Goal: Information Seeking & Learning: Learn about a topic

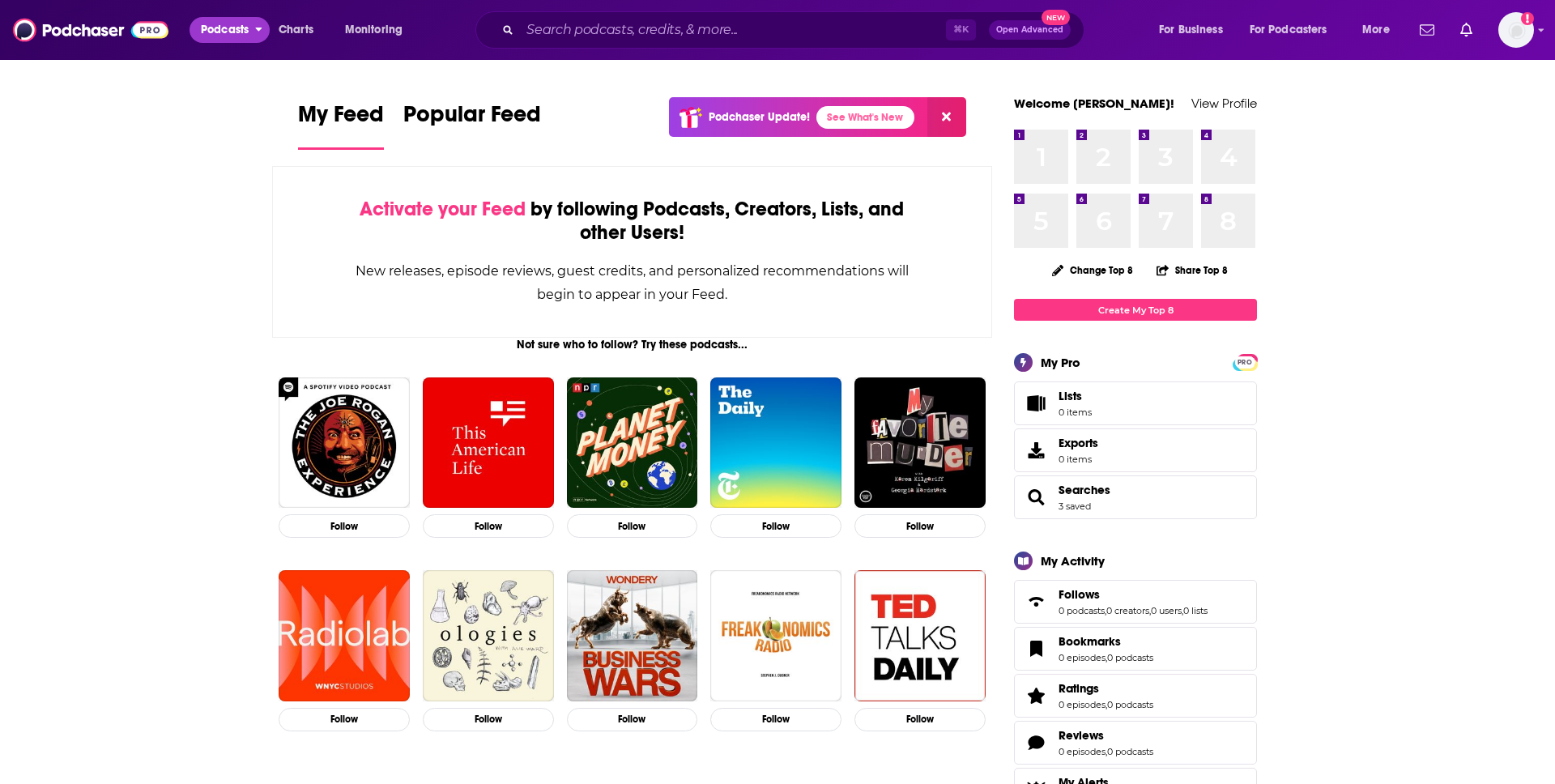
click at [235, 26] on span "Podcasts" at bounding box center [225, 29] width 48 height 22
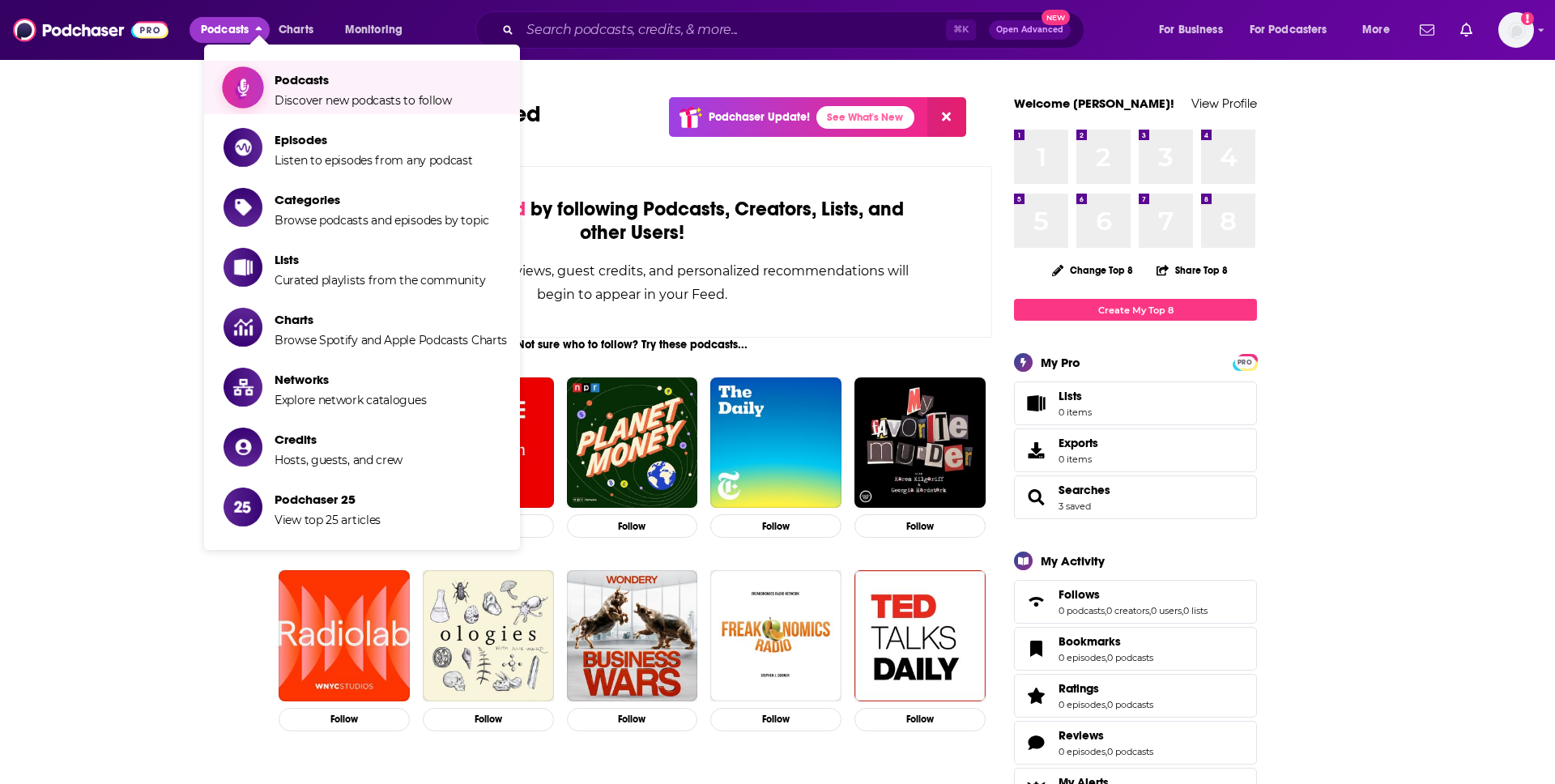
click at [371, 106] on span "Discover new podcasts to follow" at bounding box center [363, 100] width 178 height 15
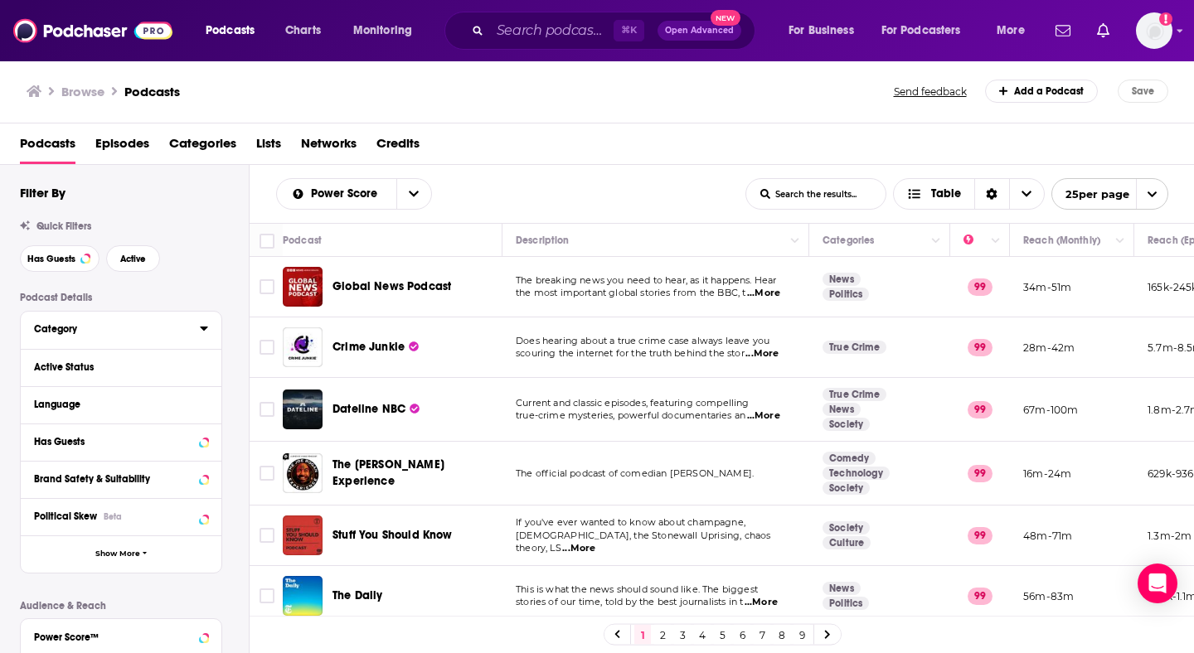
click at [70, 334] on div "Category" at bounding box center [111, 329] width 155 height 12
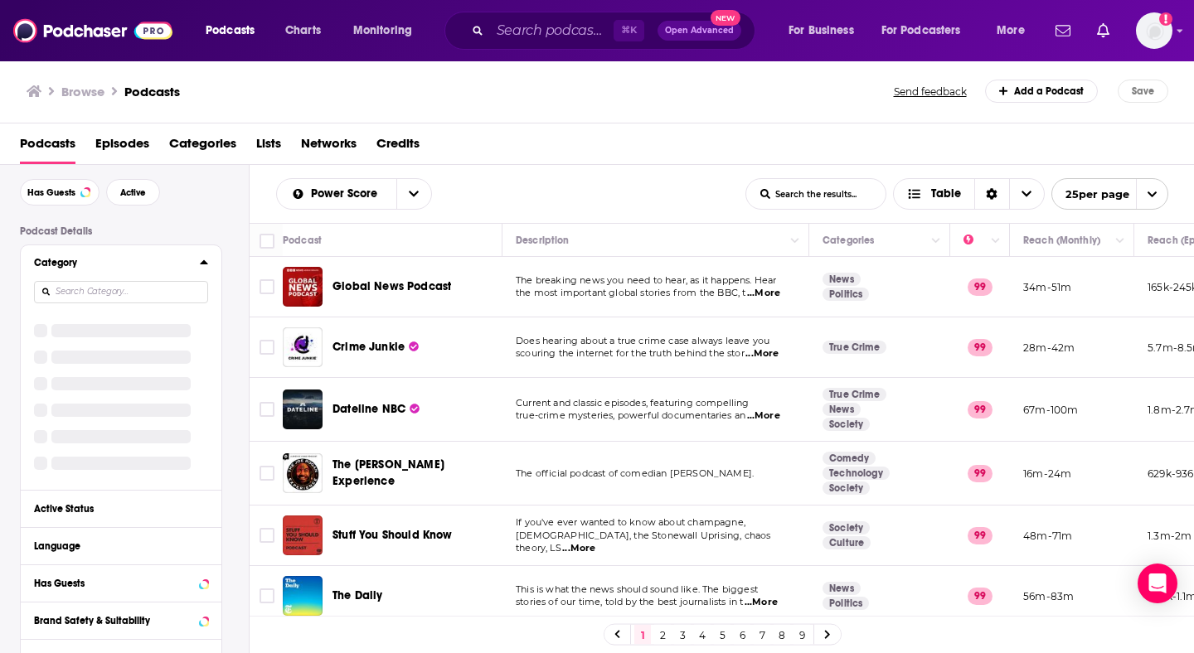
scroll to position [67, 0]
click at [102, 289] on input at bounding box center [121, 291] width 174 height 22
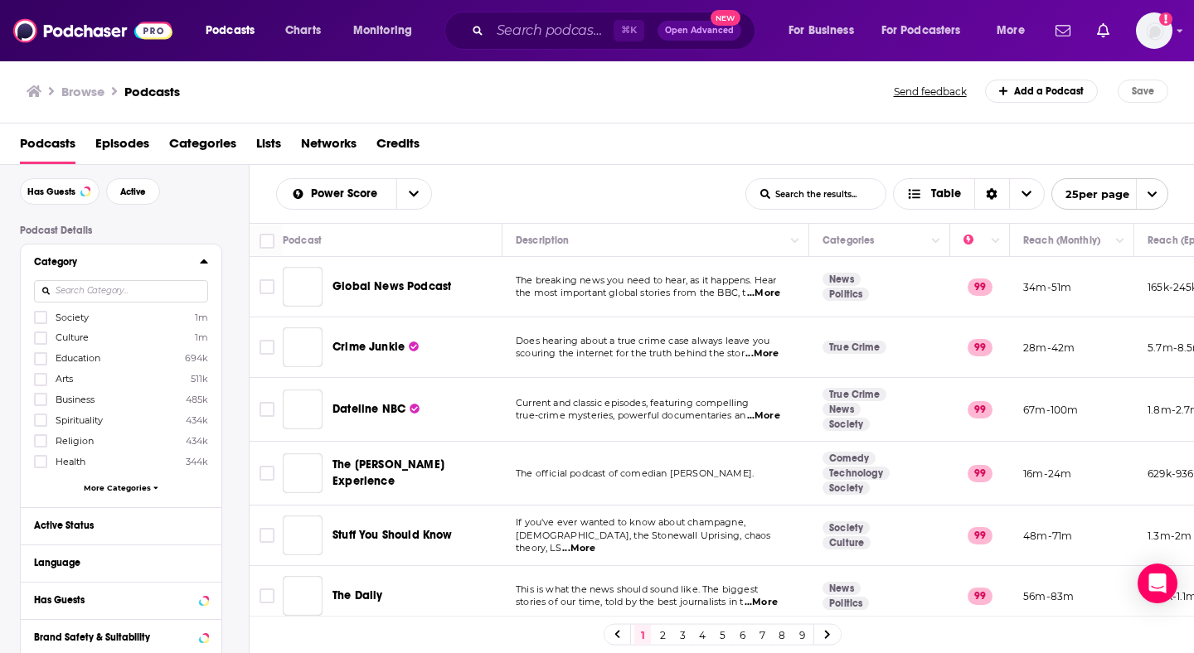
scroll to position [0, 0]
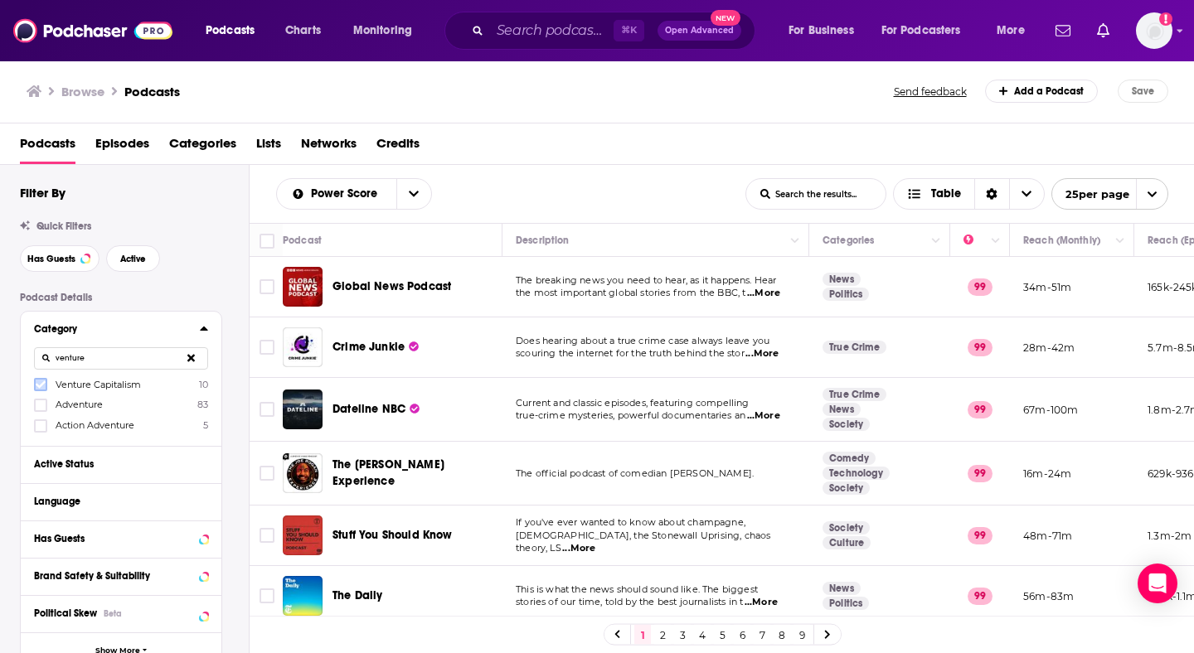
type input "venture"
click at [39, 385] on icon at bounding box center [41, 385] width 10 height 10
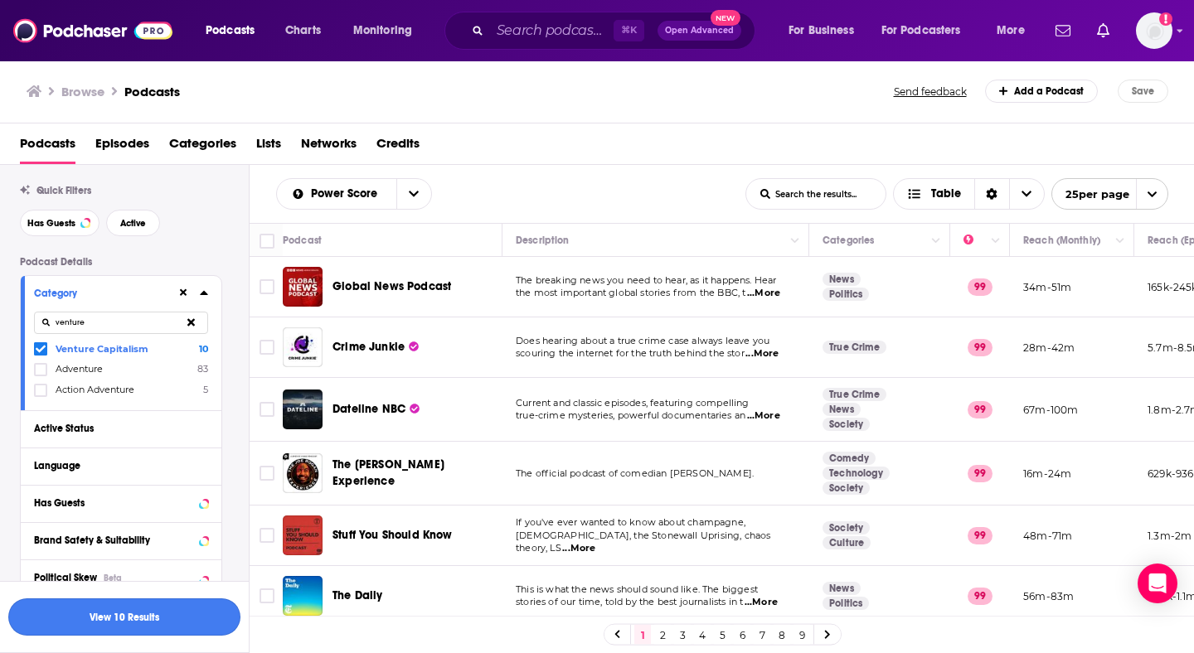
click at [141, 615] on button "View 10 Results" at bounding box center [124, 617] width 232 height 37
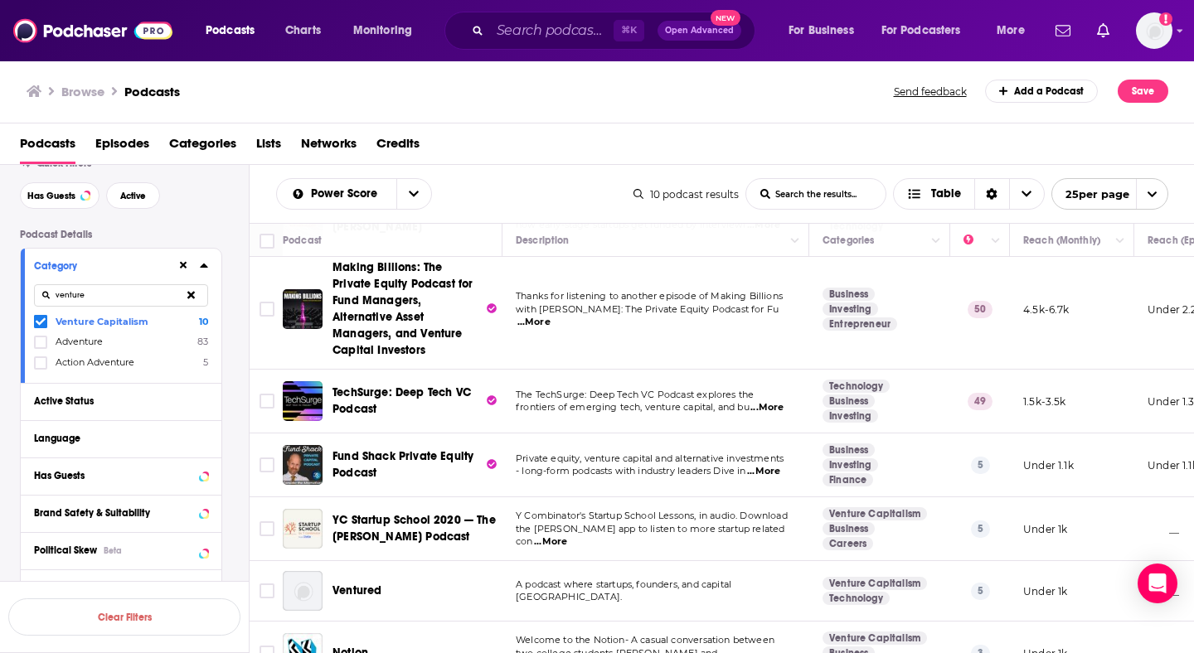
scroll to position [128, 0]
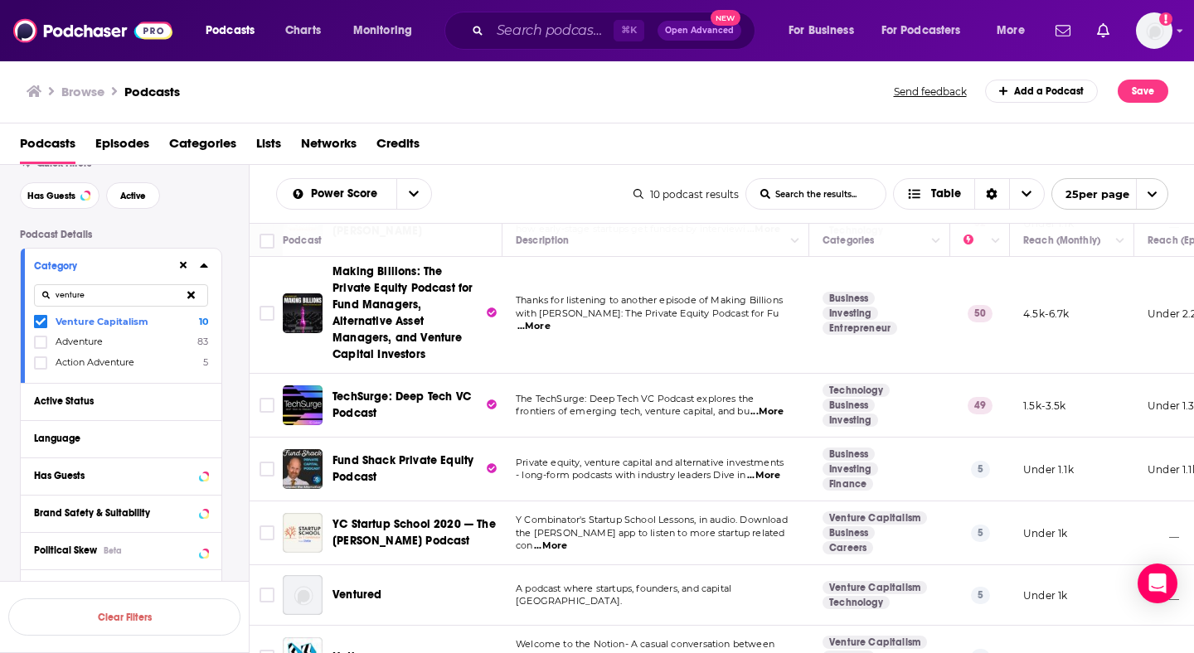
click at [393, 318] on span "Making Billions: The Private Equity Podcast for Fund Managers, Alternative Asse…" at bounding box center [402, 312] width 140 height 97
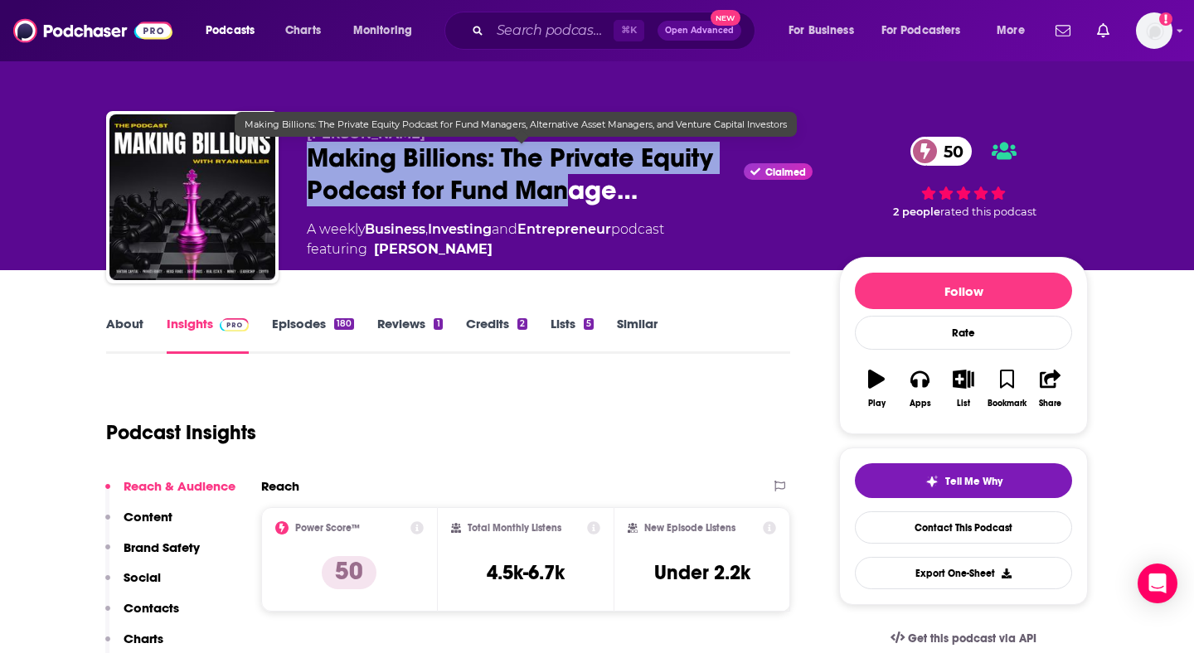
drag, startPoint x: 305, startPoint y: 157, endPoint x: 575, endPoint y: 178, distance: 271.1
click at [575, 178] on div "[PERSON_NAME] Making Billions: The Private Equity Podcast for Fund Manage… Clai…" at bounding box center [597, 200] width 982 height 179
click at [484, 169] on span "Making Billions: The Private Equity Podcast for Fund Manage…" at bounding box center [522, 174] width 430 height 65
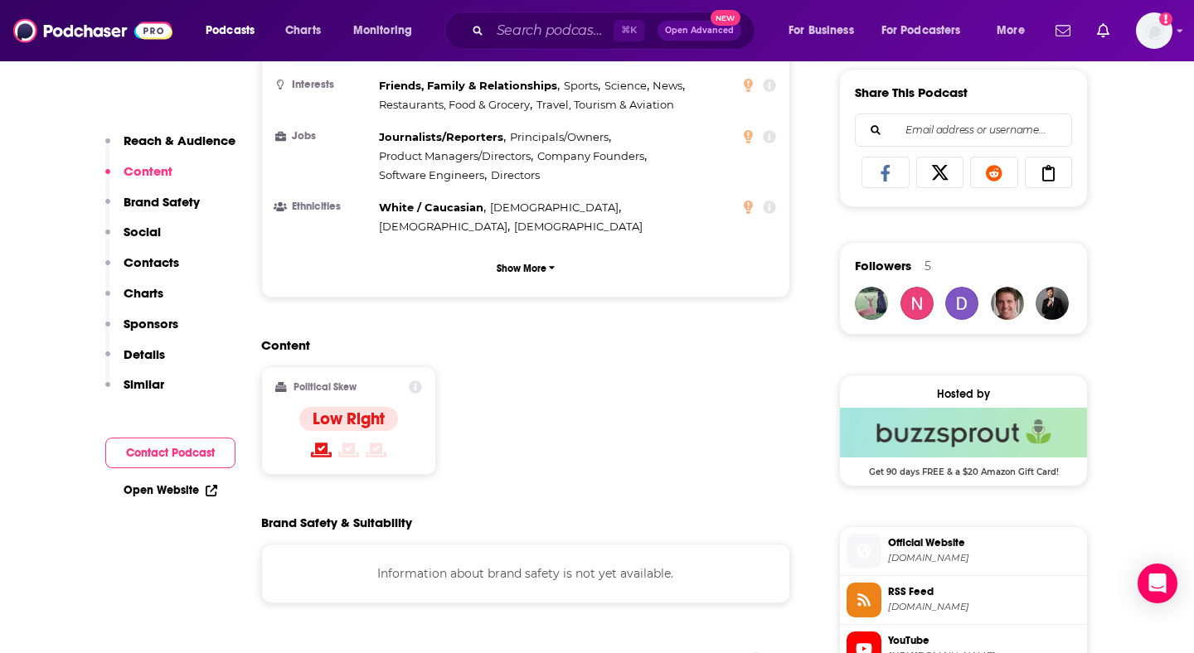
click at [150, 255] on p "Contacts" at bounding box center [152, 263] width 56 height 16
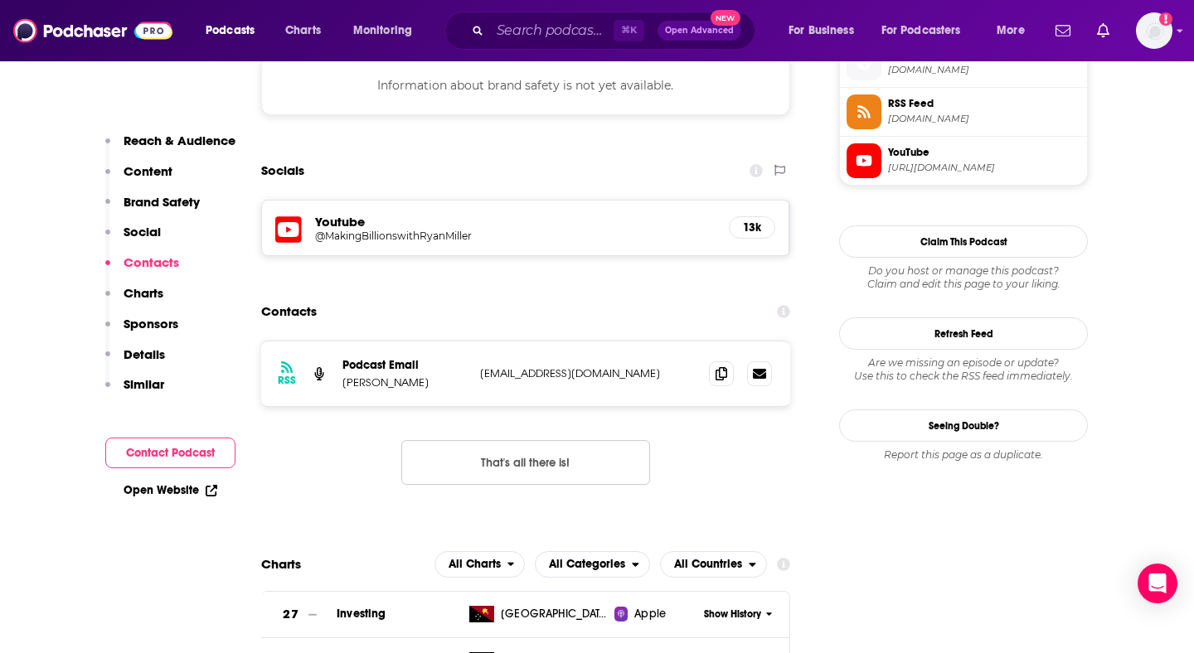
scroll to position [1522, 0]
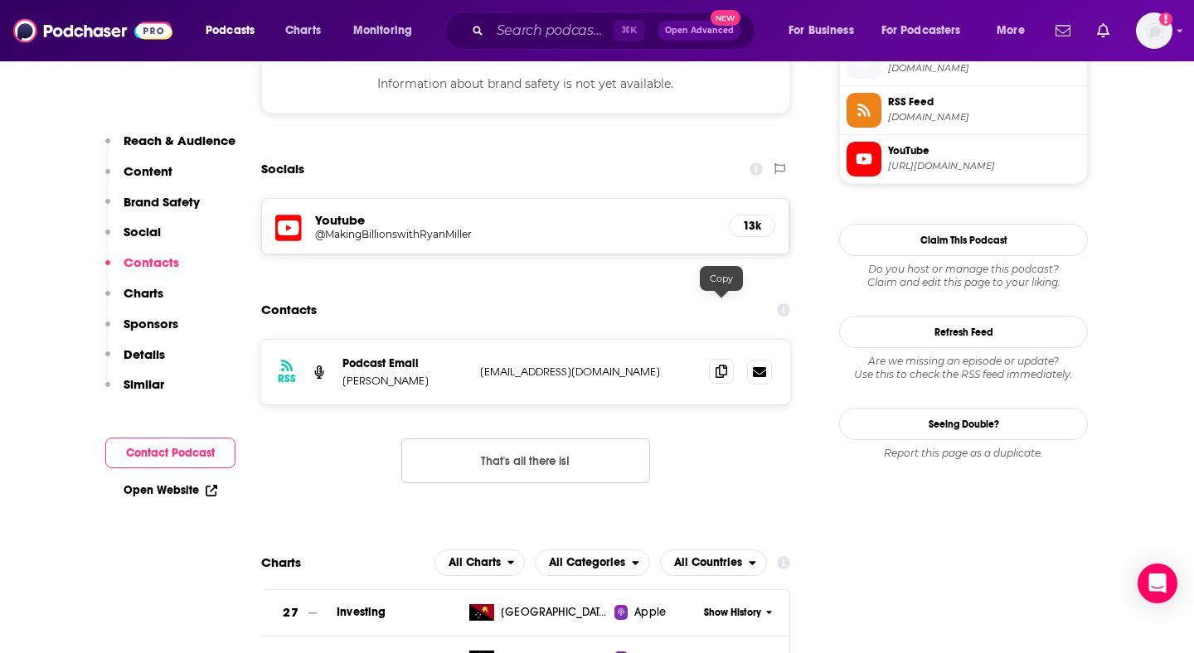
click at [721, 365] on icon at bounding box center [722, 371] width 12 height 13
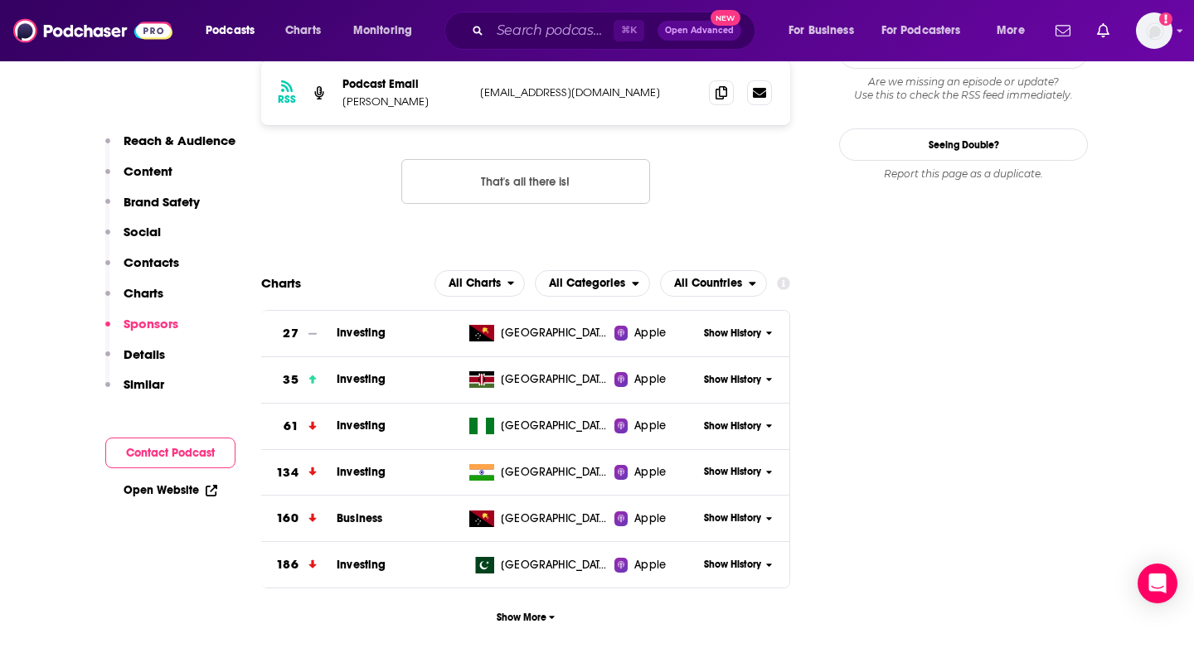
scroll to position [1637, 0]
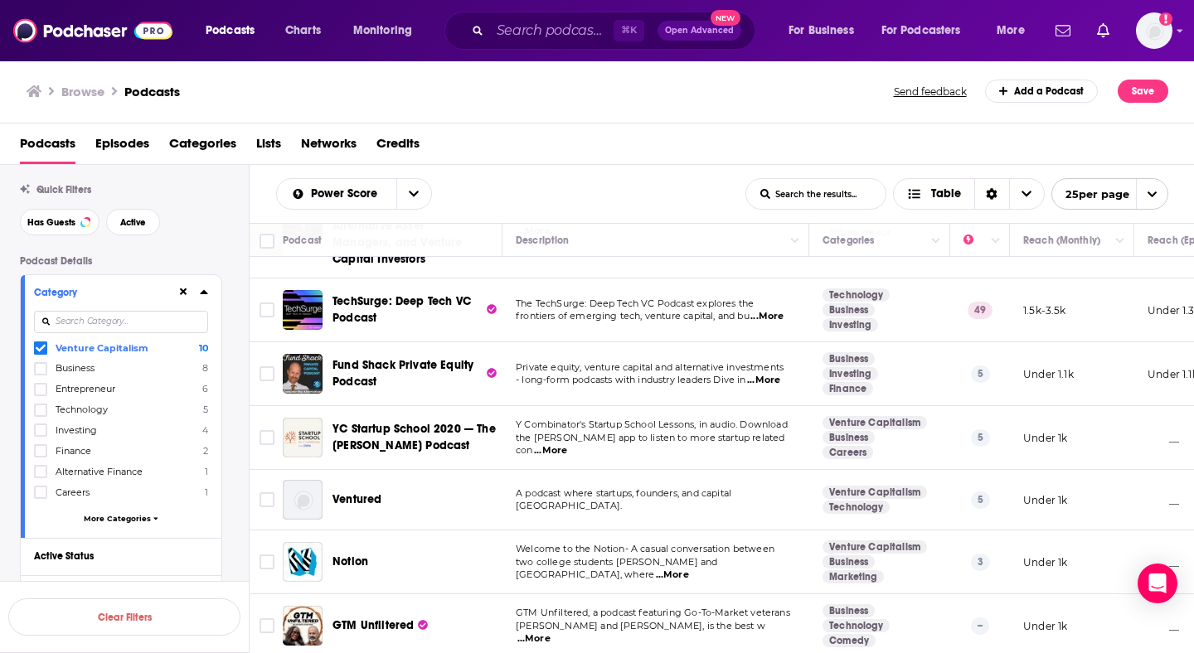
scroll to position [272, 0]
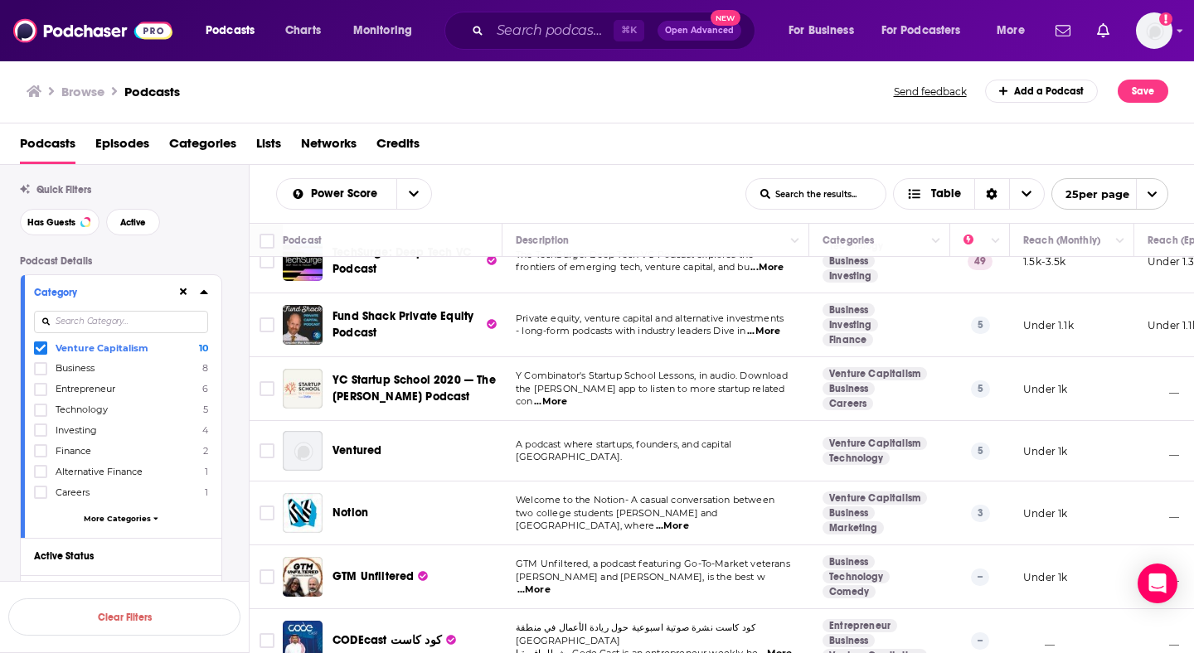
click at [39, 351] on icon at bounding box center [41, 348] width 10 height 7
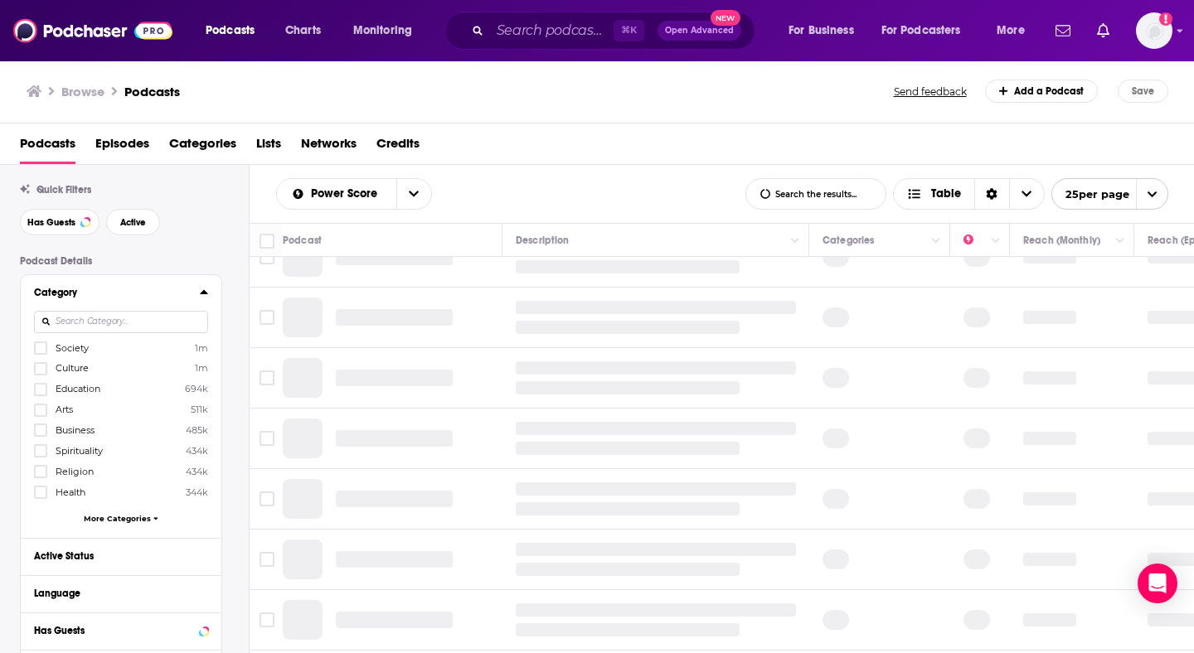
click at [91, 332] on input at bounding box center [121, 322] width 174 height 22
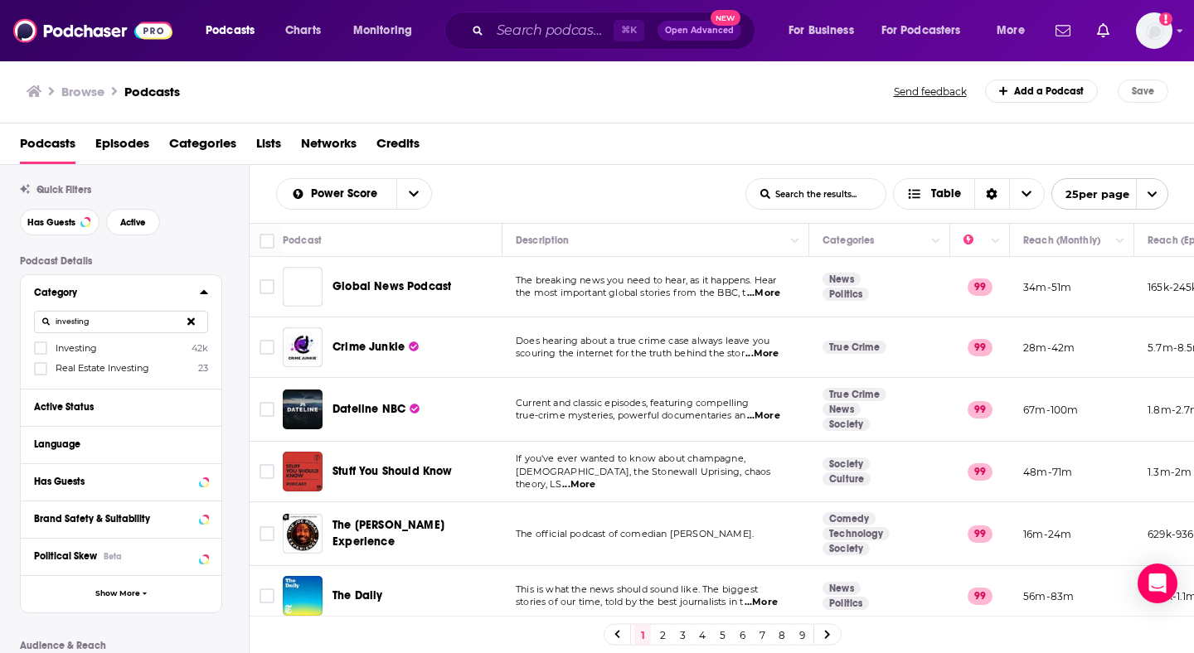
scroll to position [0, 0]
type input "investing"
click at [58, 351] on span "Investing" at bounding box center [76, 348] width 41 height 12
click at [41, 353] on input "multiSelectOption-investing-0" at bounding box center [41, 353] width 0 height 0
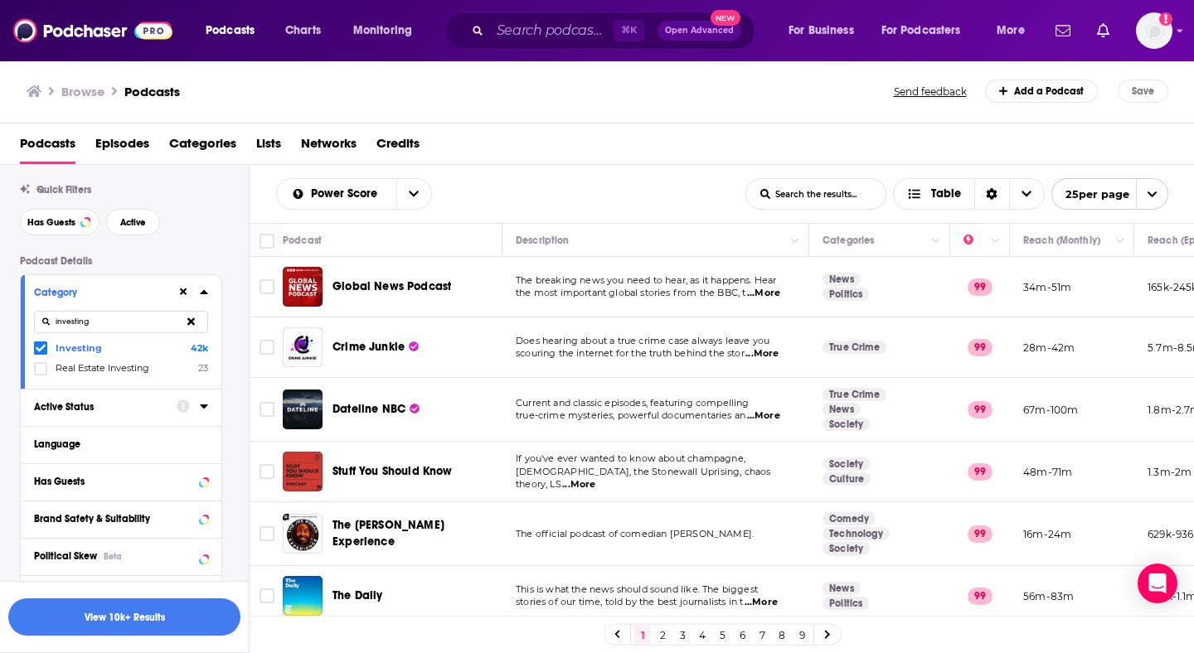
click at [65, 415] on button "Active Status" at bounding box center [105, 406] width 143 height 21
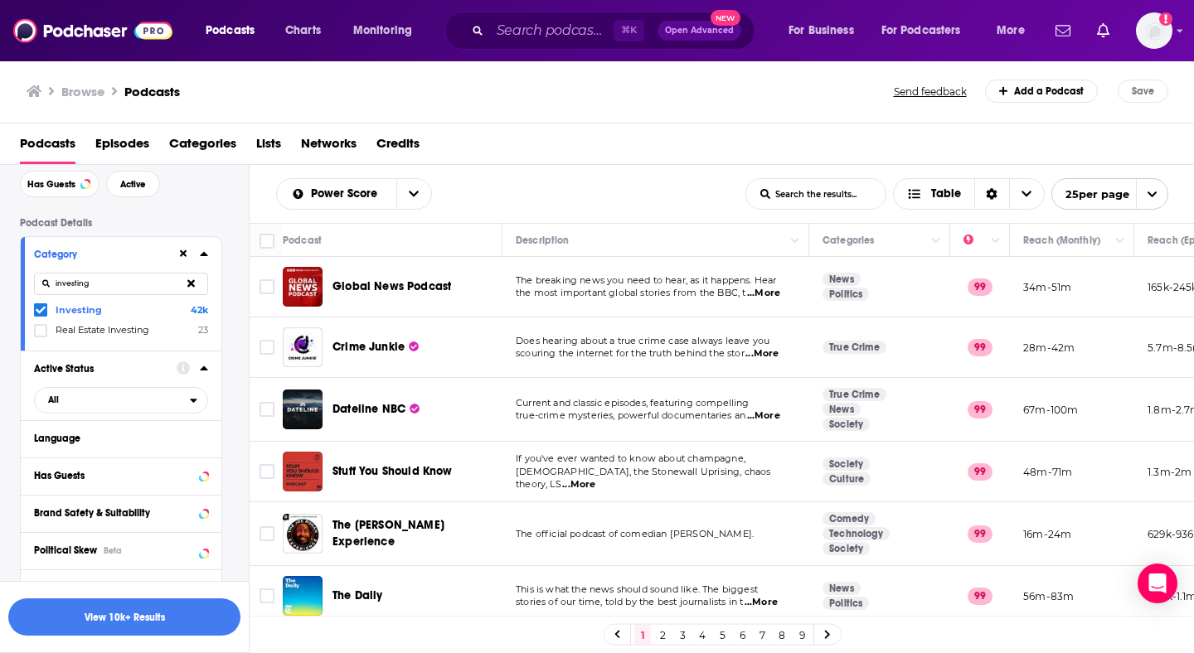
scroll to position [70, 0]
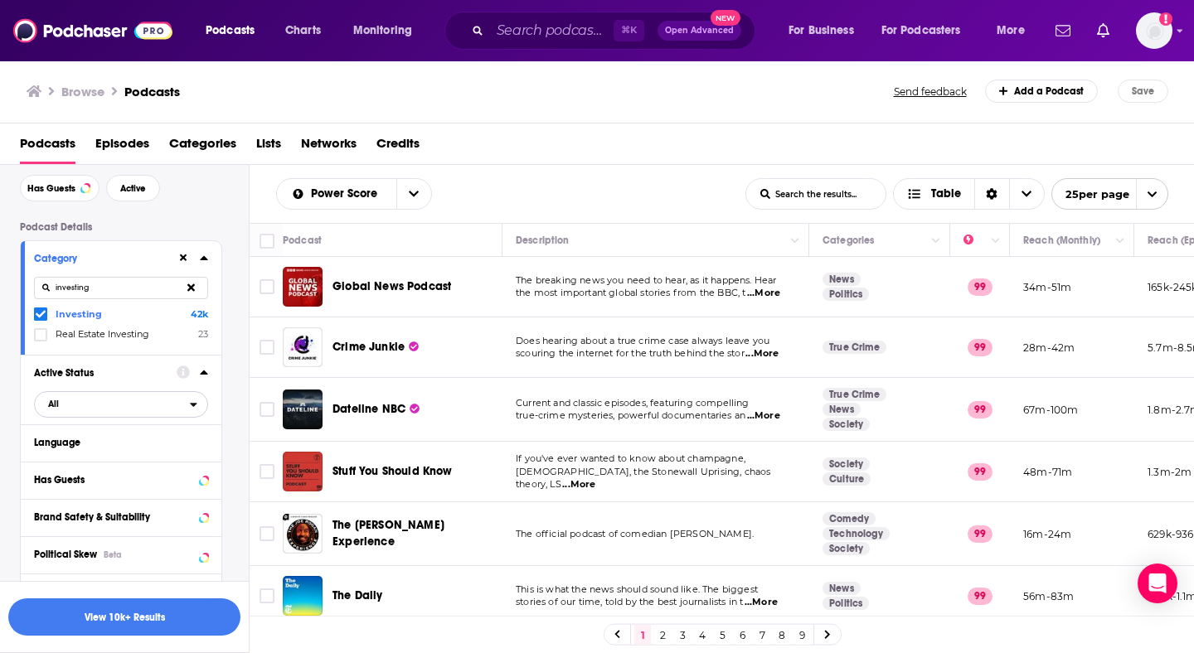
click at [98, 407] on span "All" at bounding box center [112, 404] width 155 height 22
click at [100, 463] on span "Active" at bounding box center [84, 458] width 84 height 9
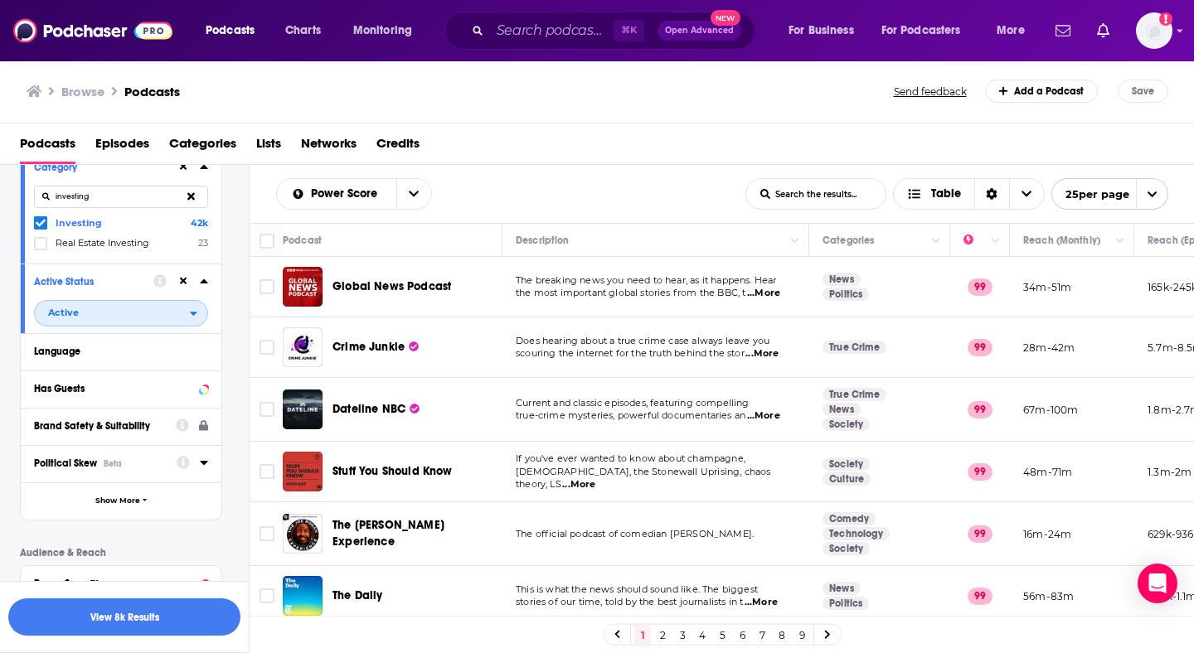
scroll to position [173, 0]
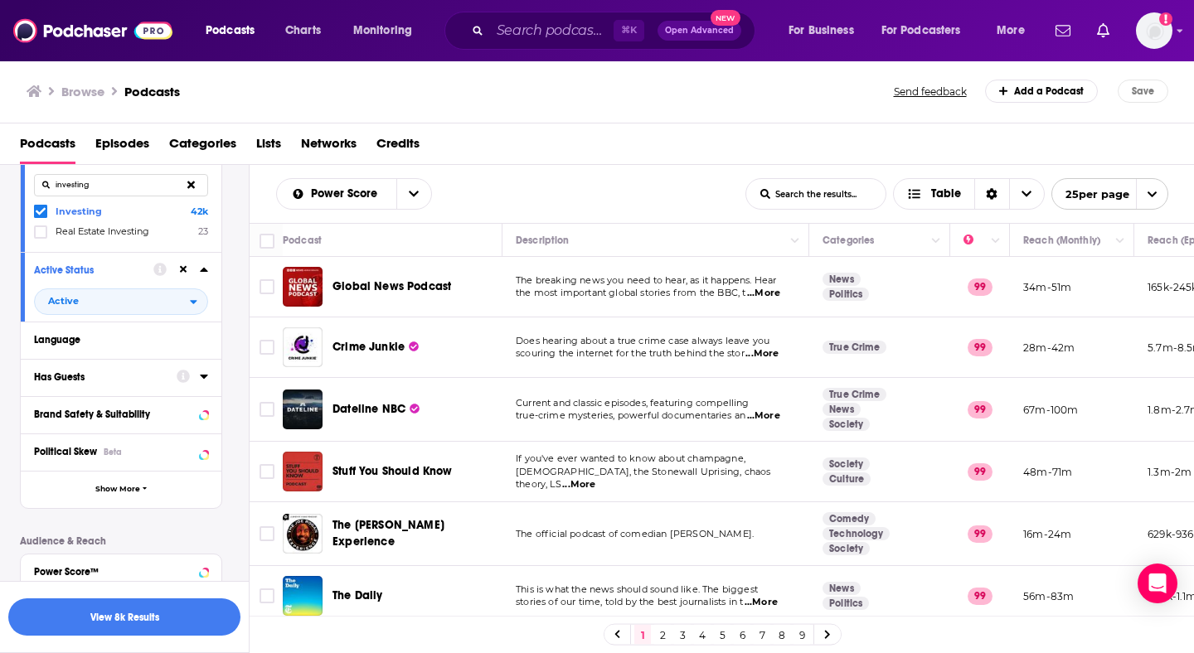
click at [100, 382] on div "Has Guests" at bounding box center [100, 377] width 132 height 12
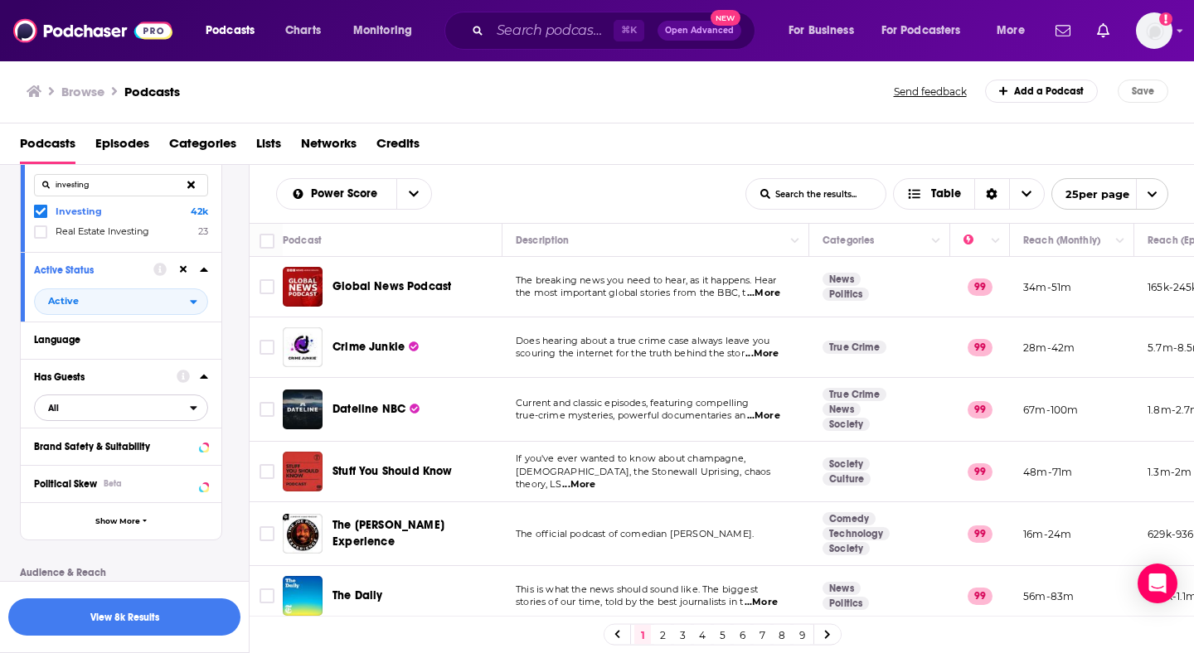
click at [114, 410] on span "All" at bounding box center [112, 408] width 155 height 22
click at [112, 471] on div "Has guests 494k" at bounding box center [127, 462] width 186 height 27
click at [105, 621] on button "View 4k Results" at bounding box center [124, 617] width 232 height 37
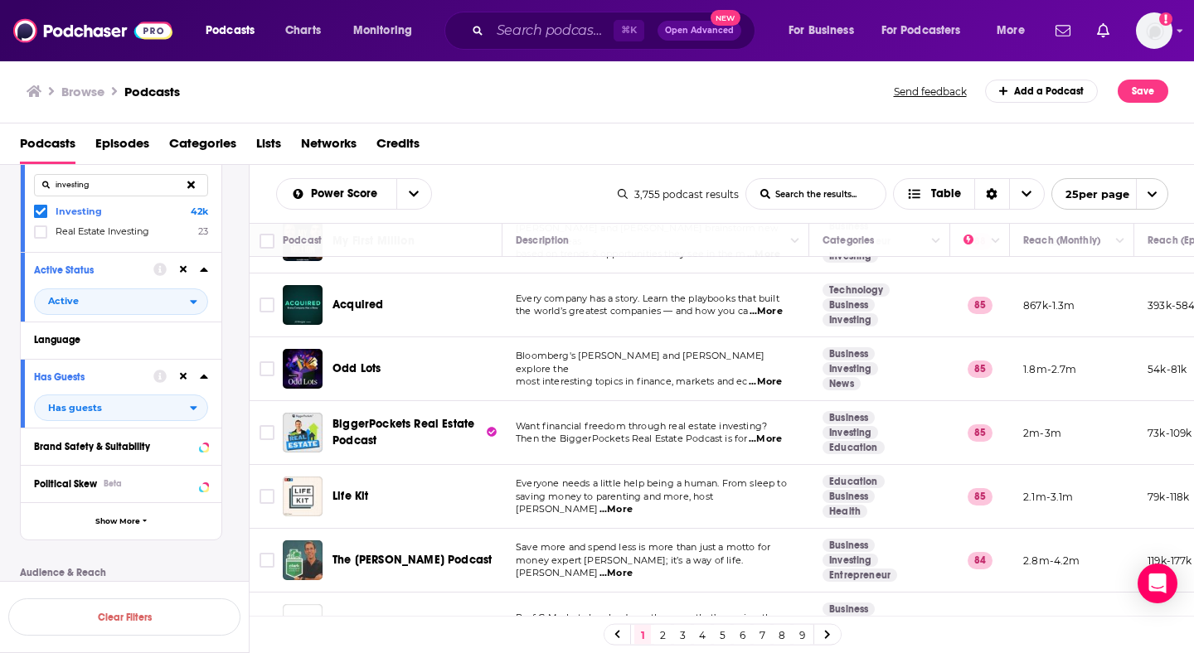
scroll to position [109, 0]
click at [344, 371] on span "Odd Lots" at bounding box center [356, 367] width 48 height 14
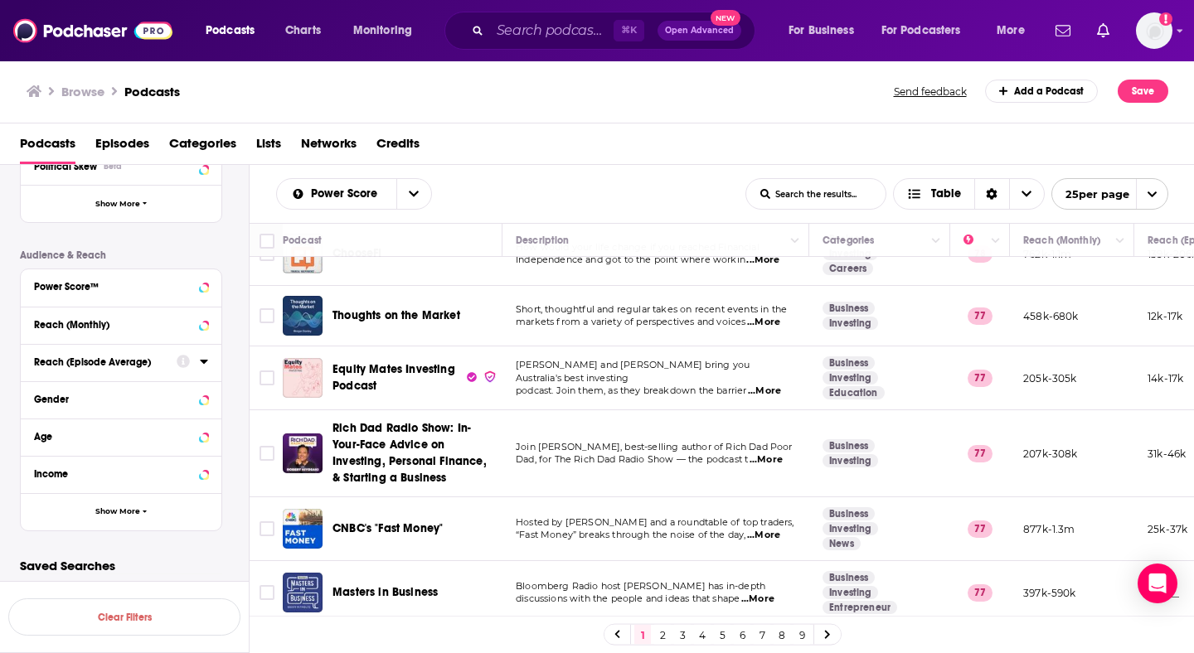
scroll to position [1244, 0]
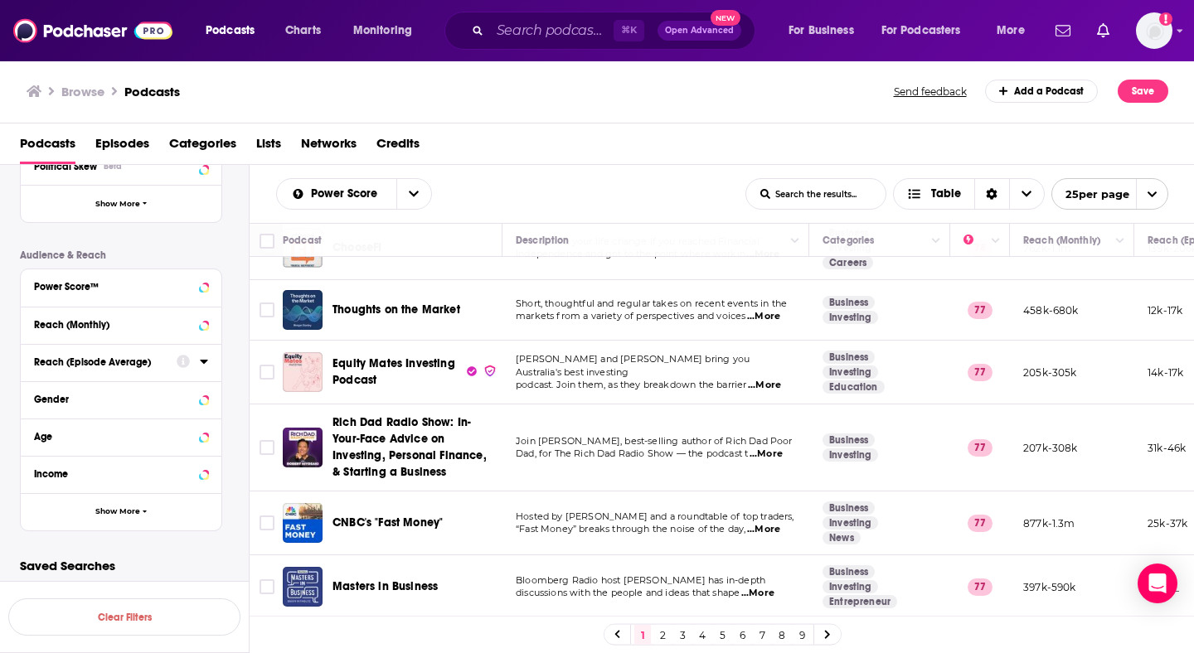
click at [661, 633] on link "2" at bounding box center [662, 635] width 17 height 20
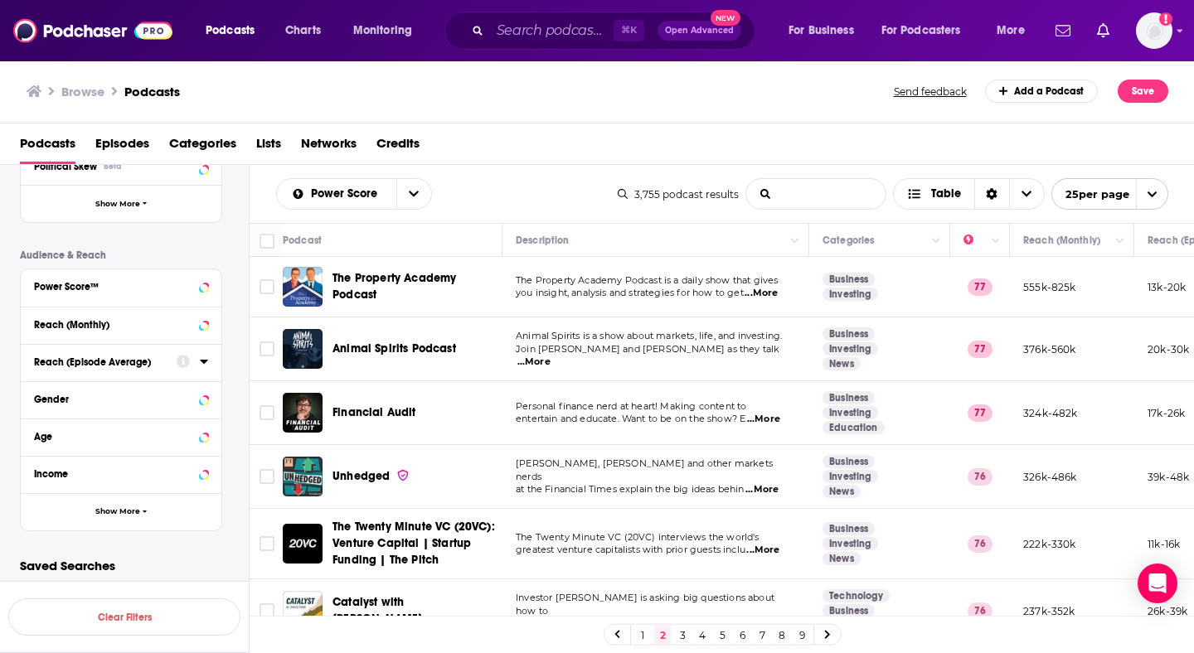
click at [790, 186] on input "List Search Input" at bounding box center [815, 194] width 139 height 30
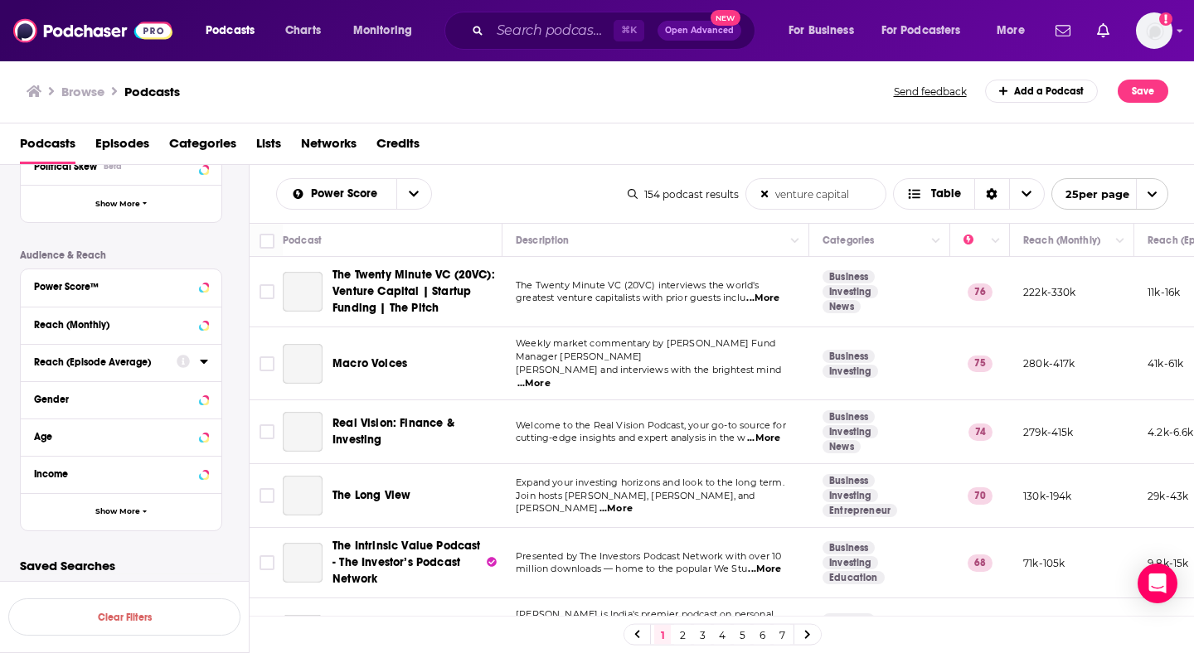
type input "venture capital"
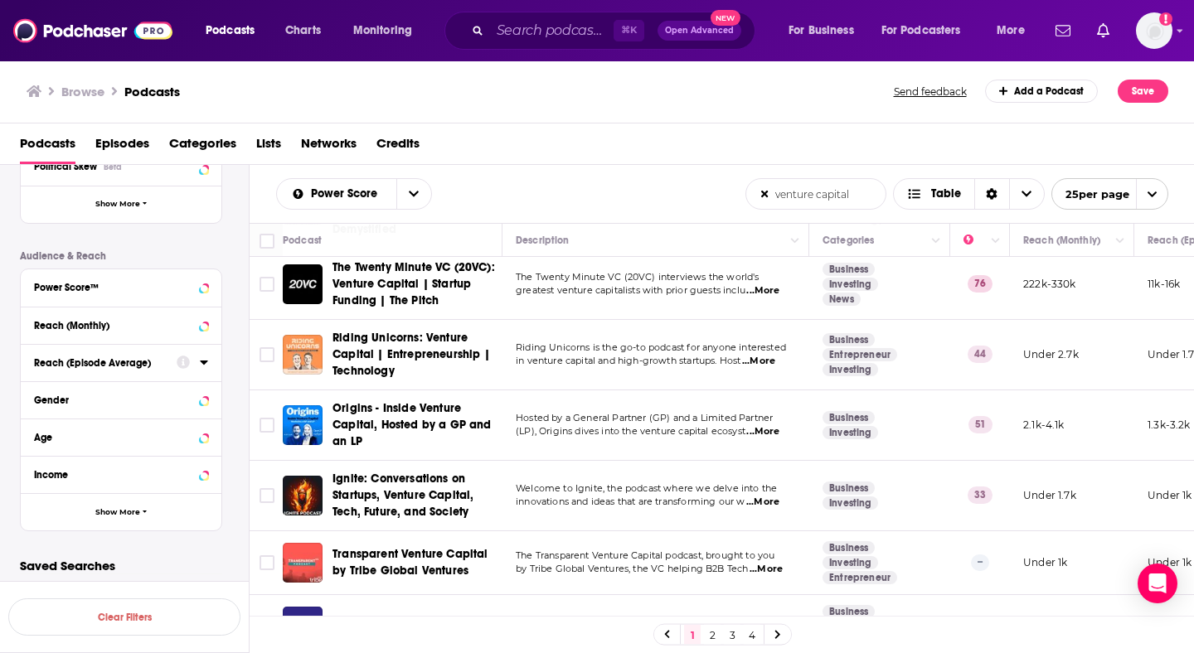
scroll to position [167, 0]
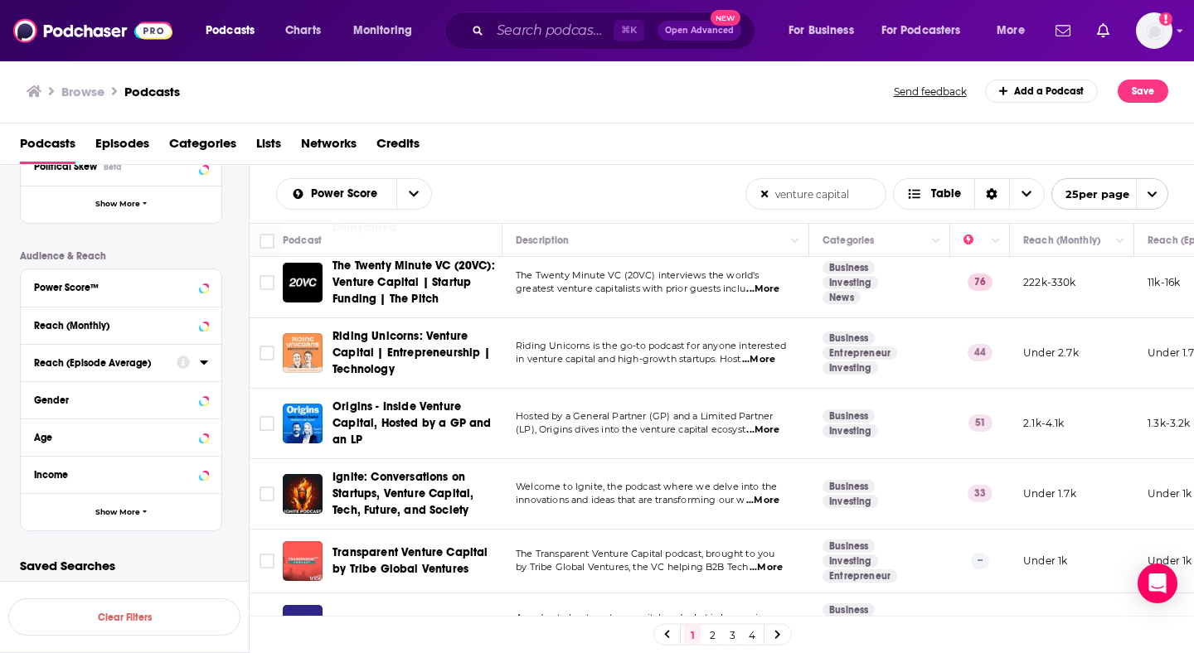
click at [389, 341] on span "Riding Unicorns: Venture Capital | Entrepreneurship | Technology" at bounding box center [411, 352] width 158 height 47
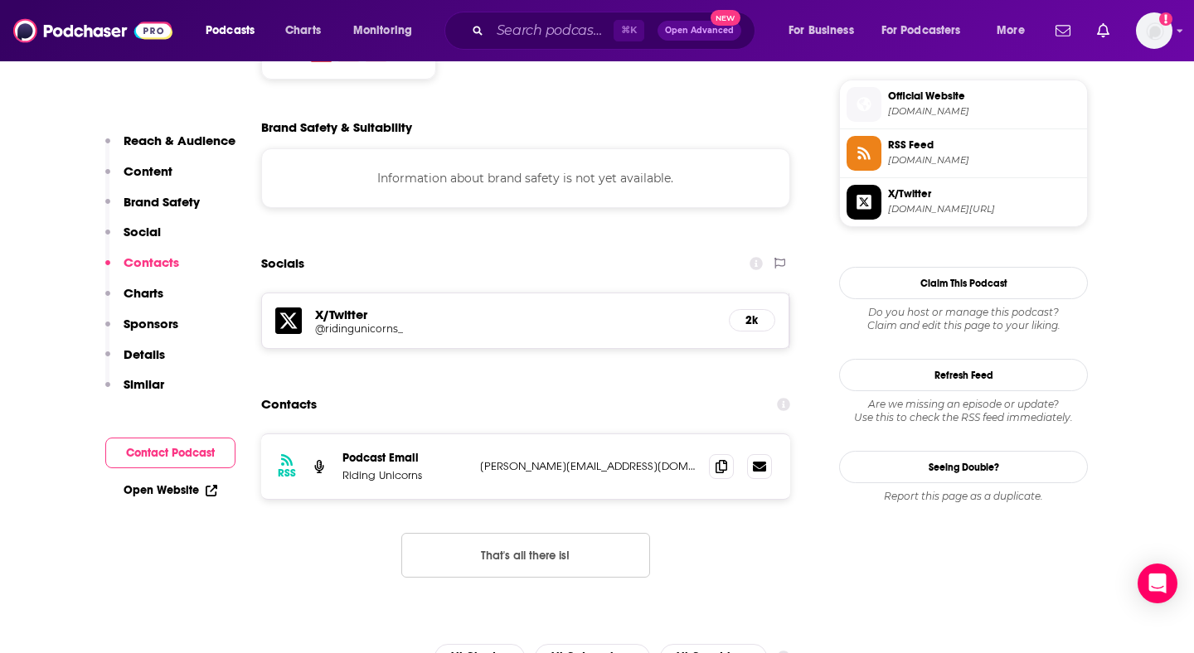
scroll to position [1480, 0]
click at [725, 458] on icon at bounding box center [722, 464] width 12 height 13
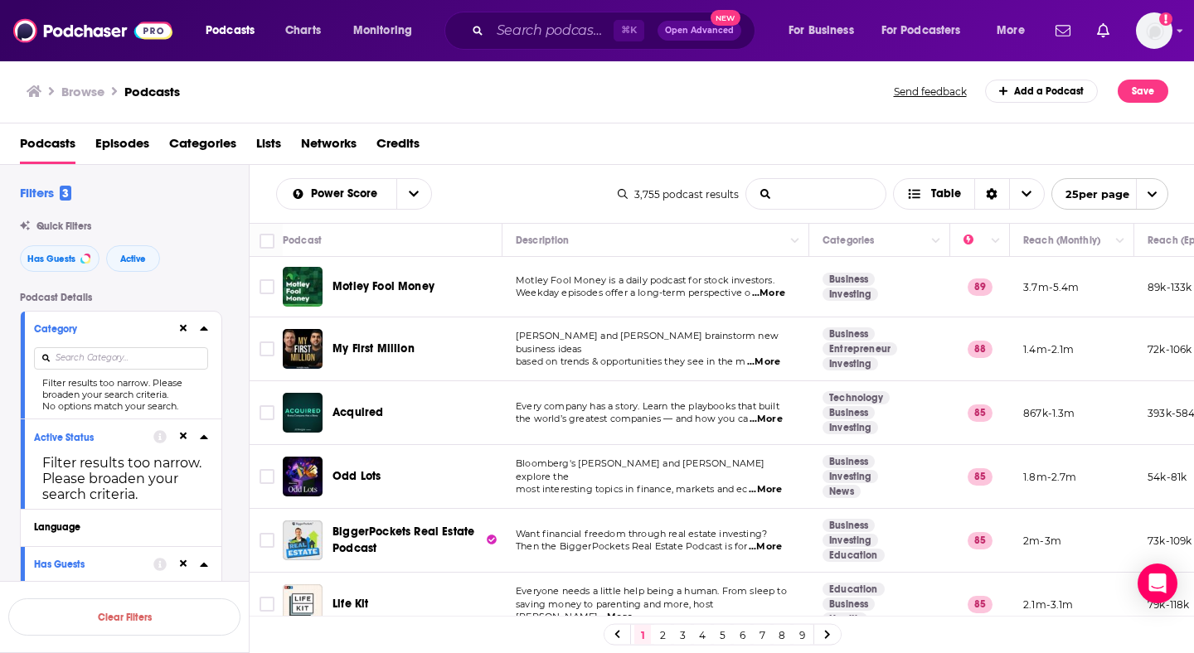
click at [801, 190] on input "List Search Input" at bounding box center [815, 194] width 139 height 30
type input "venture capital"
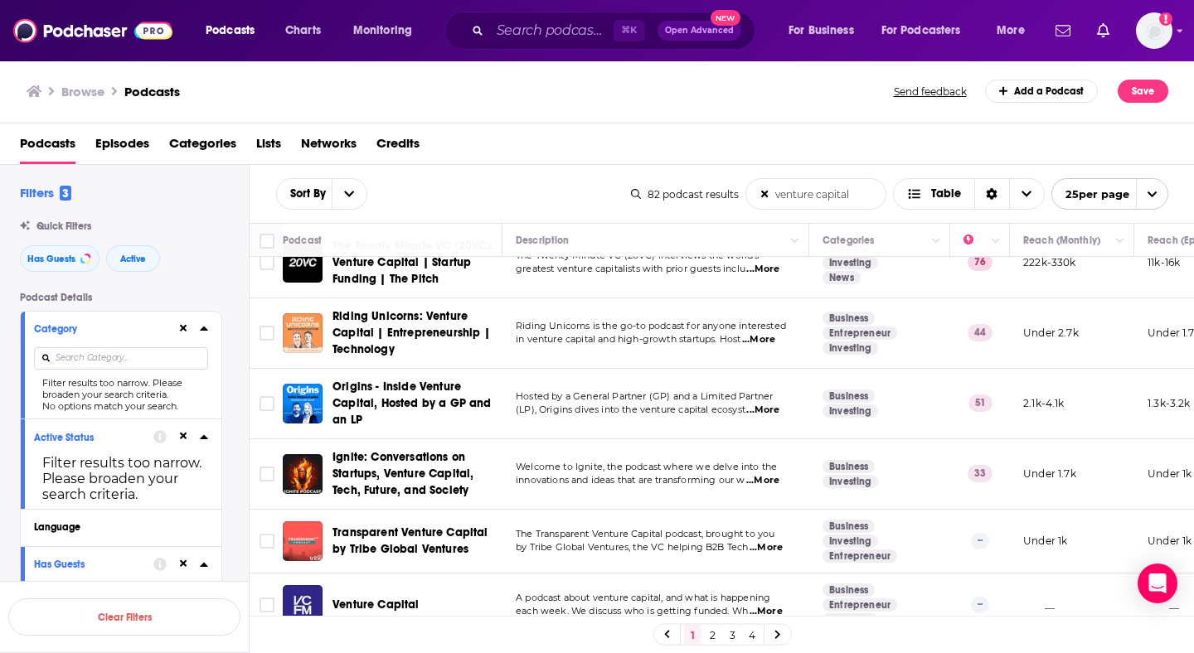
scroll to position [192, 0]
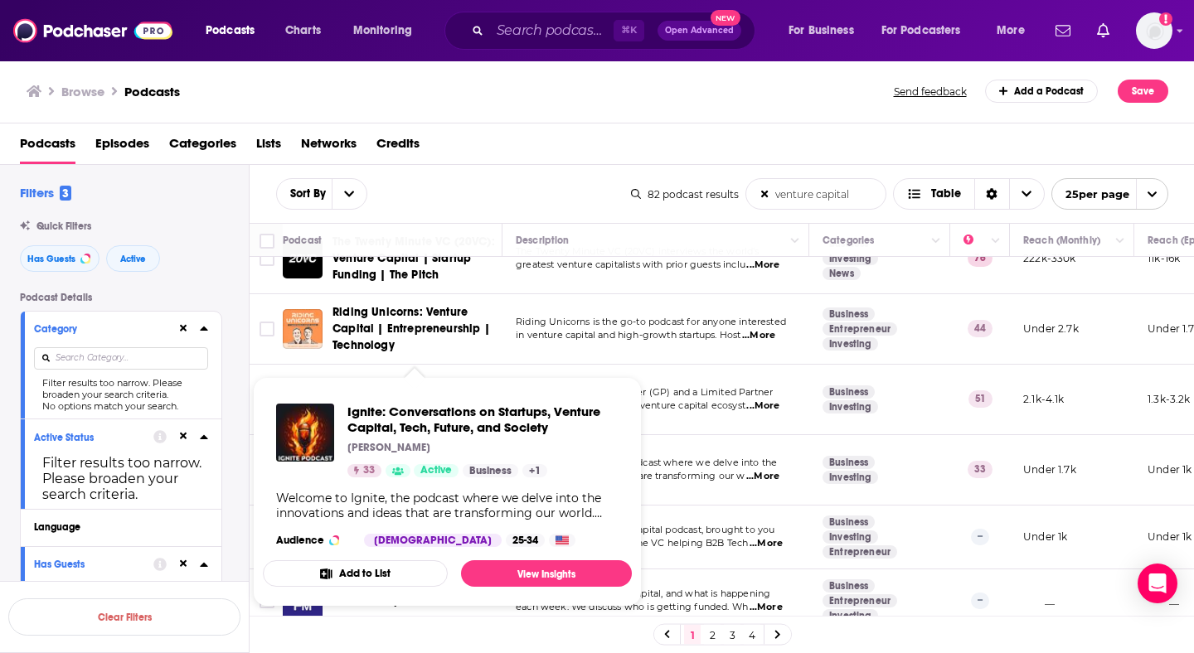
click at [381, 477] on div "33 Active" at bounding box center [402, 470] width 111 height 13
click at [388, 407] on span "Ignite: Conversations on Startups, Venture Capital, Tech, Future, and Society" at bounding box center [482, 420] width 271 height 32
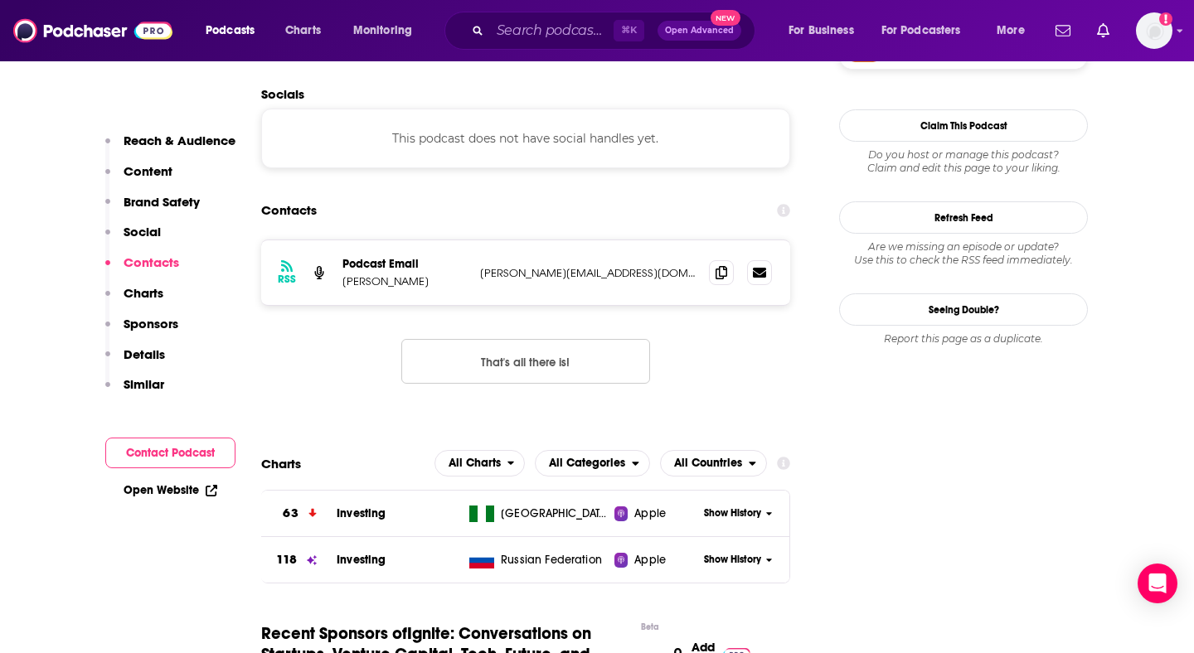
scroll to position [1211, 0]
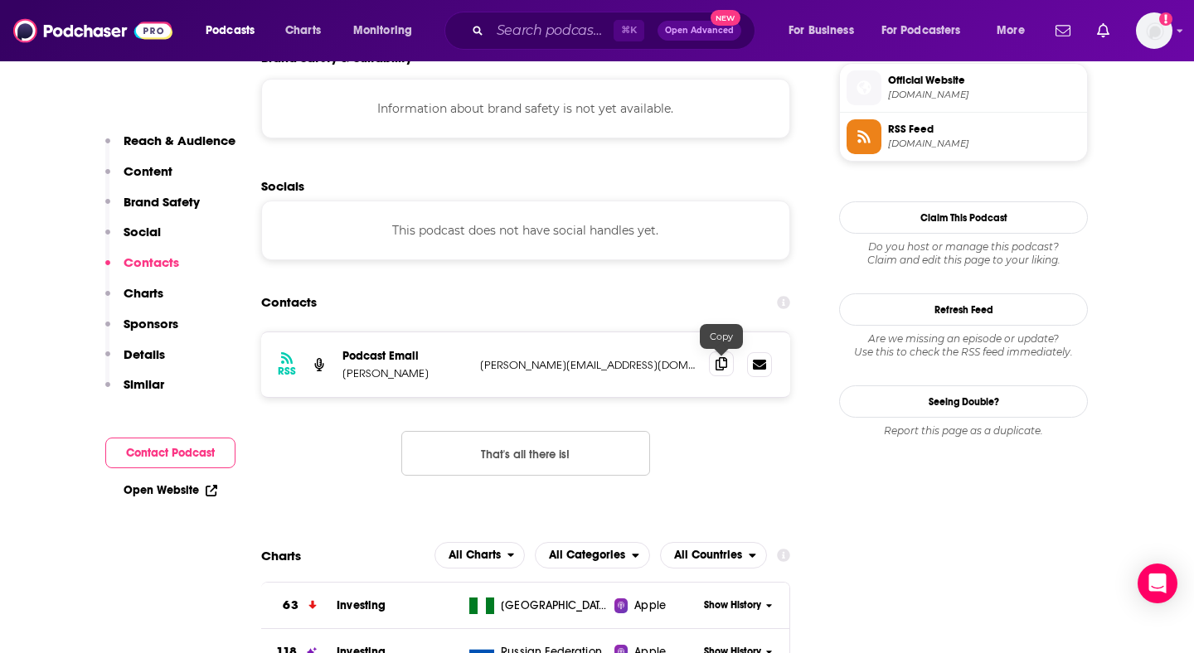
click at [720, 367] on icon at bounding box center [722, 363] width 12 height 13
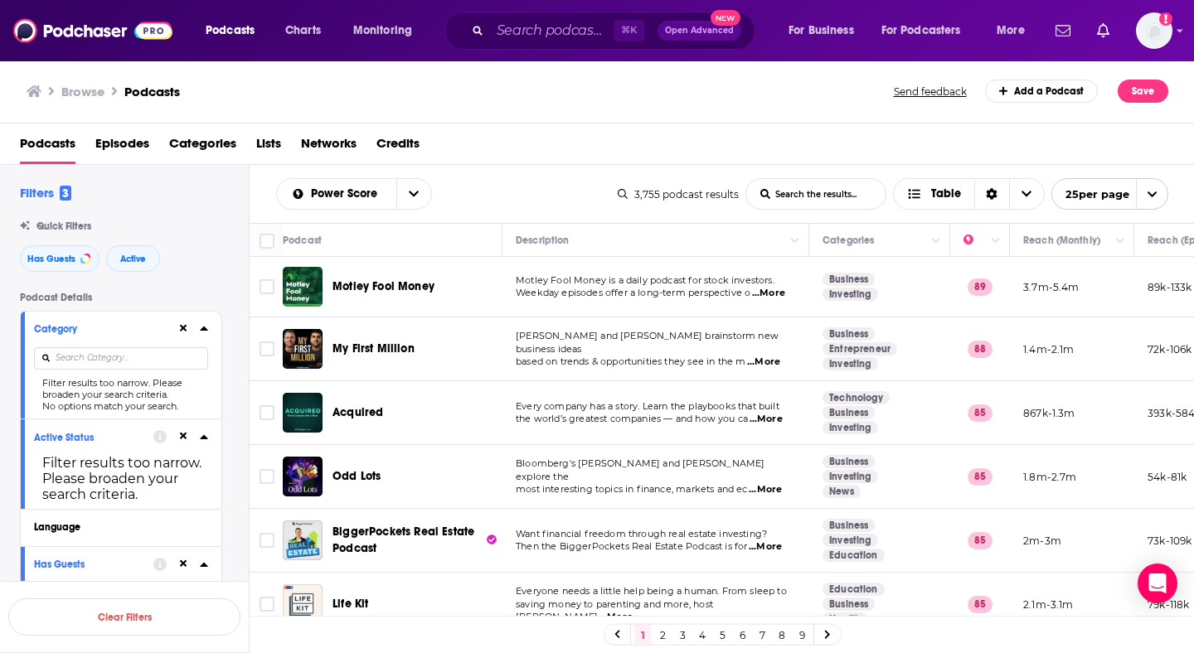
click at [785, 197] on input "List Search Input" at bounding box center [815, 194] width 139 height 30
click at [785, 196] on input "List Search Input" at bounding box center [815, 194] width 139 height 30
click at [776, 154] on div "Podcasts Episodes Categories Lists Networks Credits" at bounding box center [601, 147] width 1162 height 34
